Goal: Transaction & Acquisition: Purchase product/service

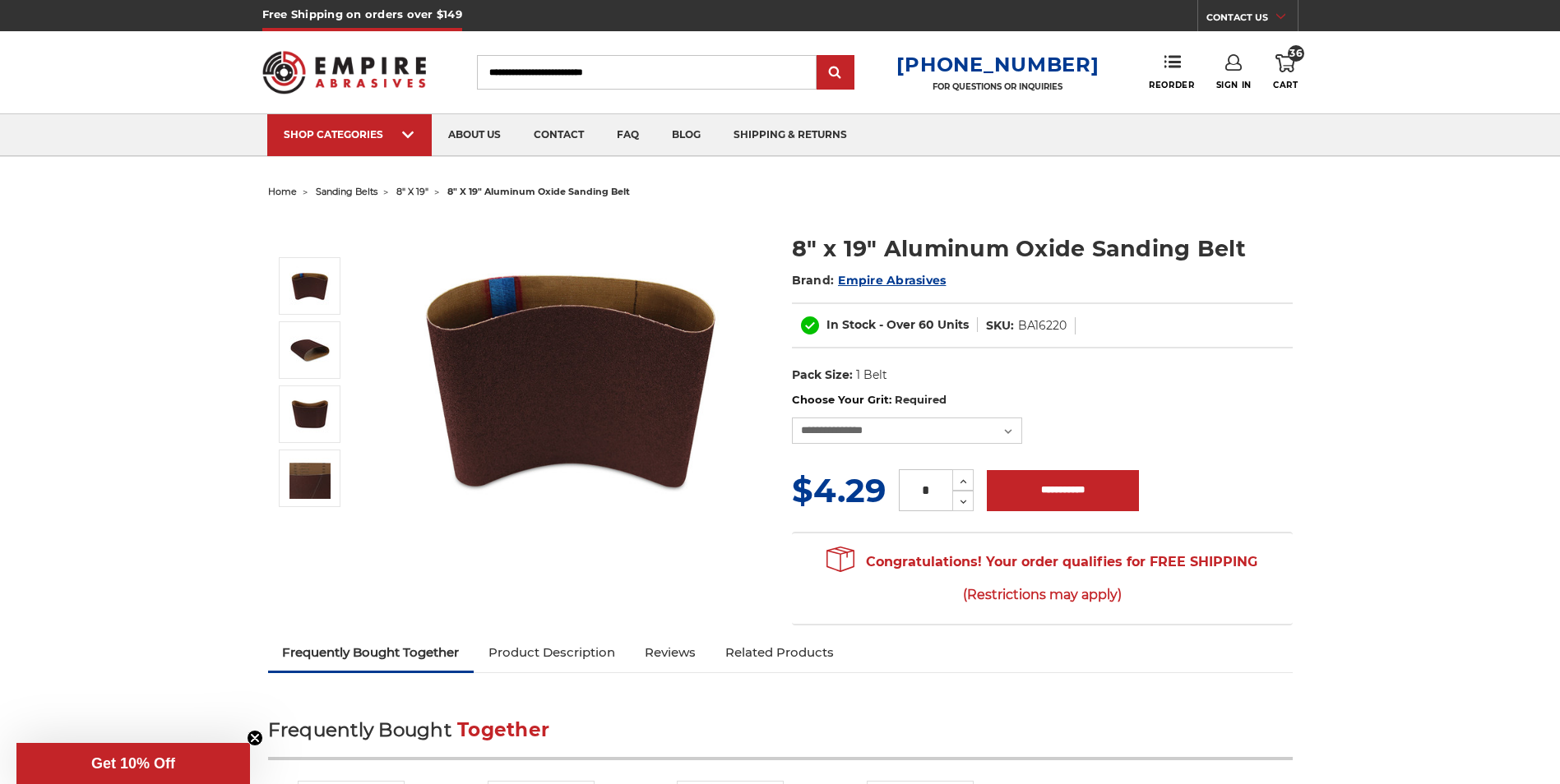
click at [1290, 69] on icon at bounding box center [1285, 63] width 20 height 18
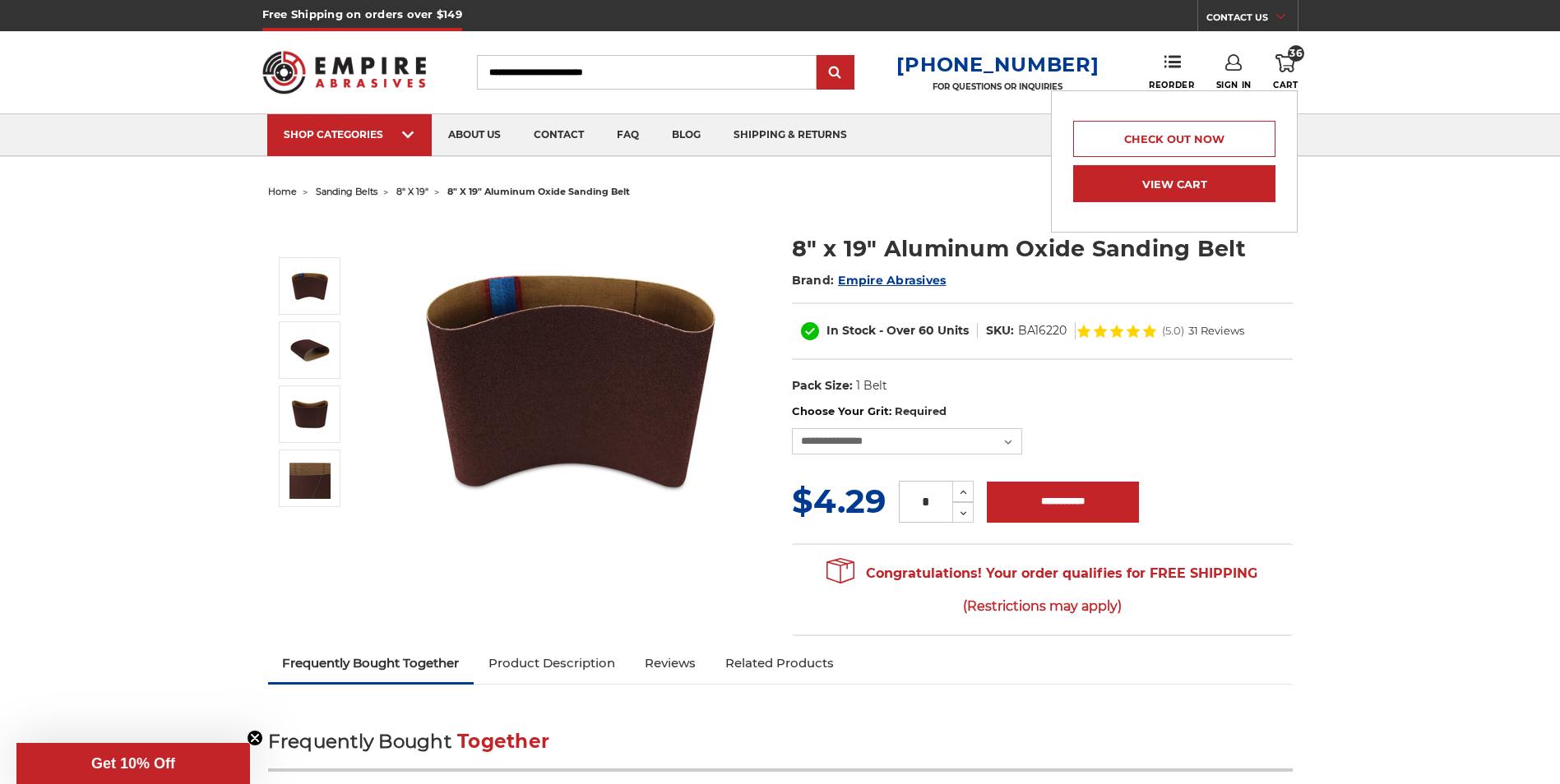
click at [1209, 176] on link "View Cart" at bounding box center [1175, 184] width 203 height 37
